Goal: Information Seeking & Learning: Learn about a topic

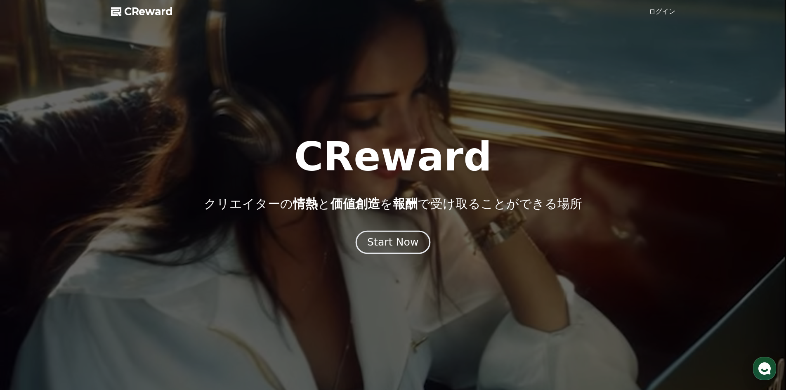
click at [388, 238] on div "Start Now" at bounding box center [392, 242] width 51 height 14
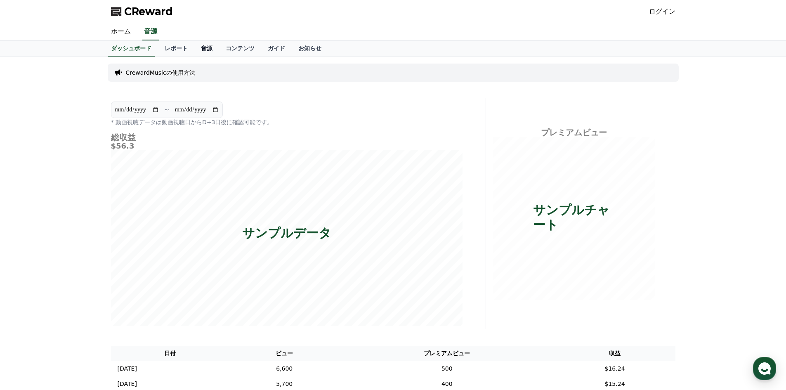
click at [194, 45] on link "音源" at bounding box center [206, 49] width 25 height 16
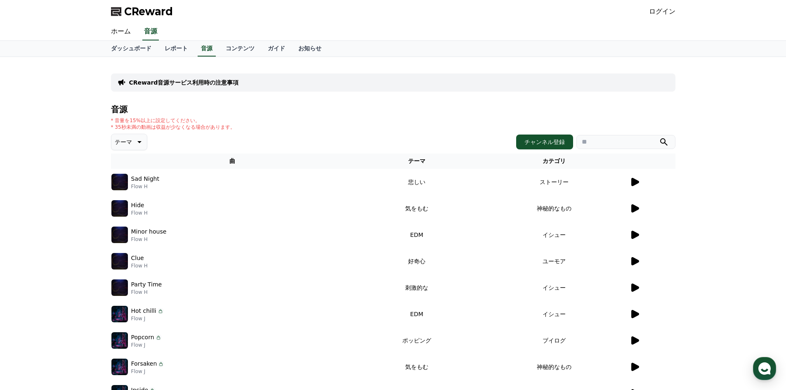
click at [635, 183] on icon at bounding box center [635, 182] width 8 height 8
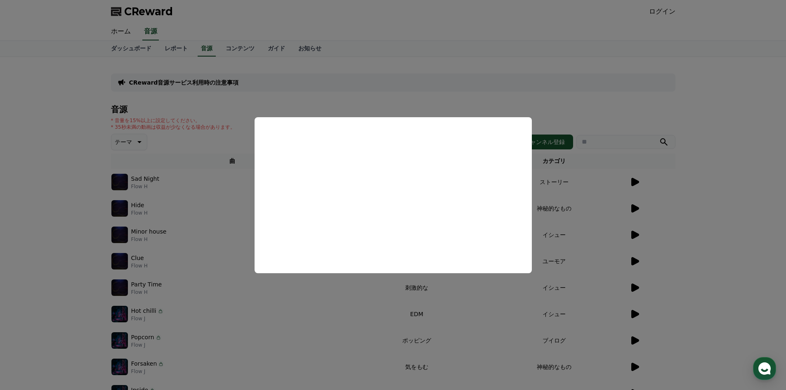
click at [124, 203] on button "close modal" at bounding box center [393, 195] width 786 height 390
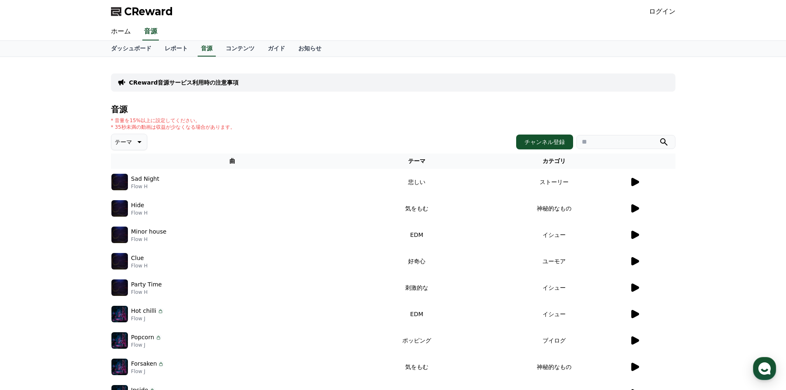
click at [638, 205] on icon at bounding box center [635, 208] width 10 height 10
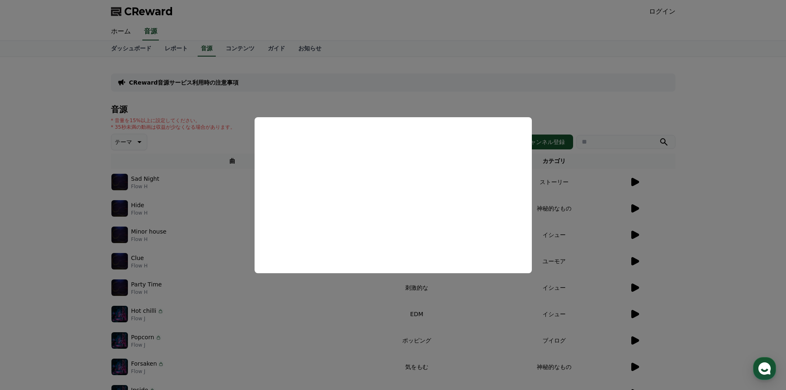
click at [638, 206] on button "close modal" at bounding box center [393, 195] width 786 height 390
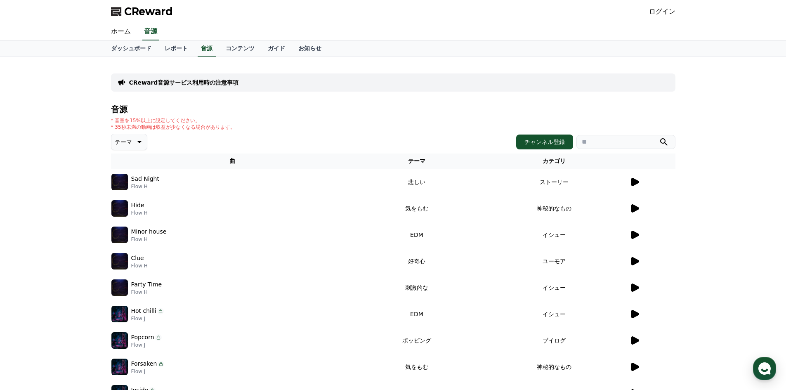
click at [635, 208] on icon at bounding box center [635, 208] width 8 height 8
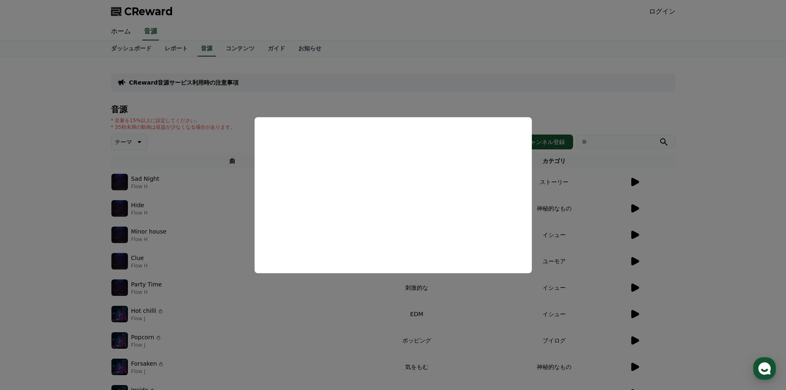
click at [288, 296] on button "close modal" at bounding box center [393, 195] width 786 height 390
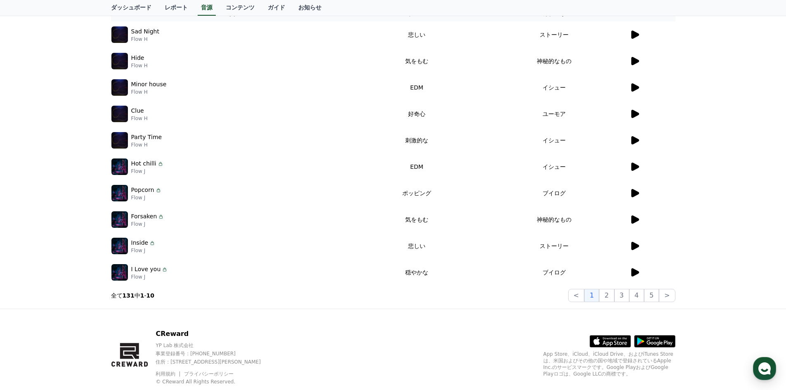
scroll to position [169, 0]
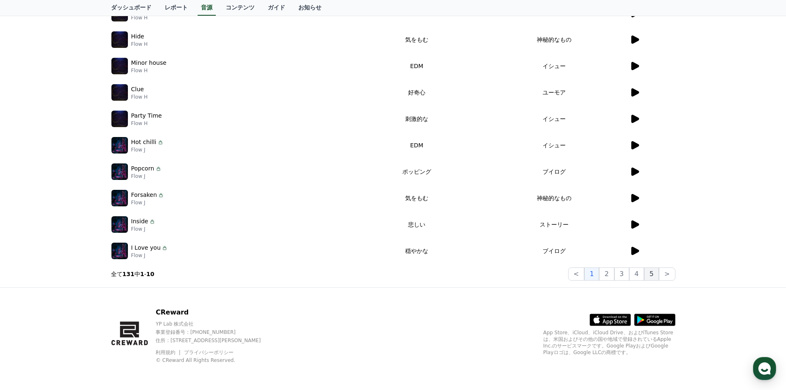
click at [654, 274] on button "5" at bounding box center [651, 273] width 15 height 13
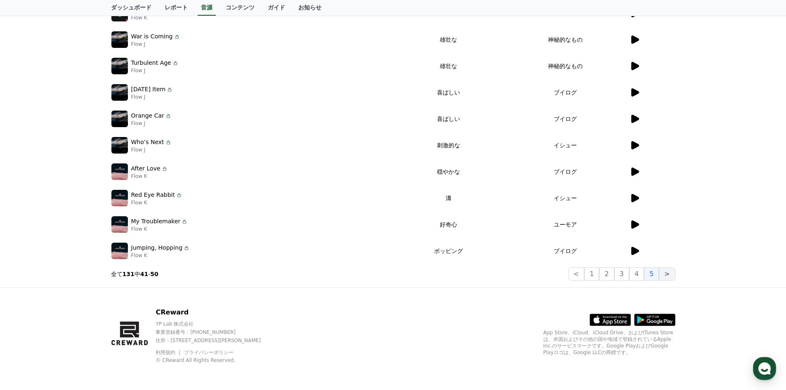
click at [672, 272] on button ">" at bounding box center [667, 273] width 16 height 13
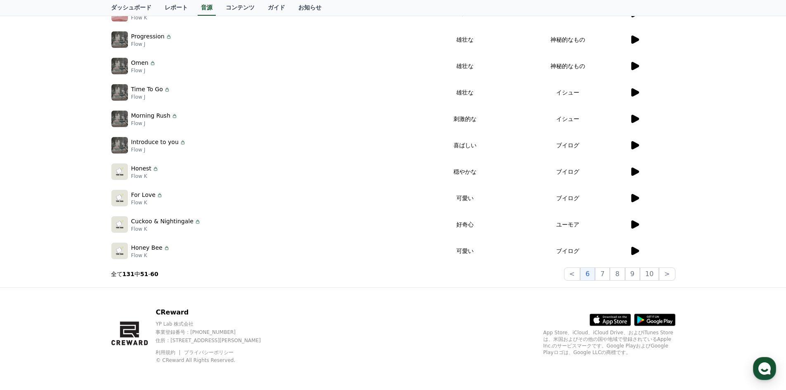
click at [631, 170] on icon at bounding box center [635, 172] width 8 height 8
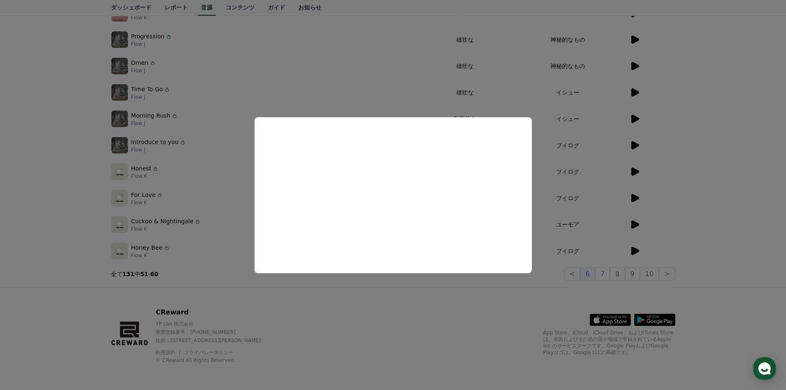
scroll to position [113, 0]
